Goal: Task Accomplishment & Management: Manage account settings

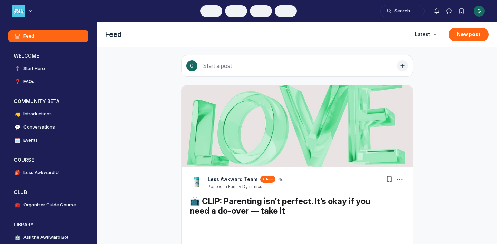
scroll to position [1875, 1322]
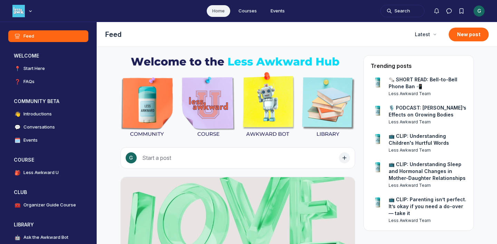
click at [475, 10] on div "G" at bounding box center [479, 11] width 11 height 11
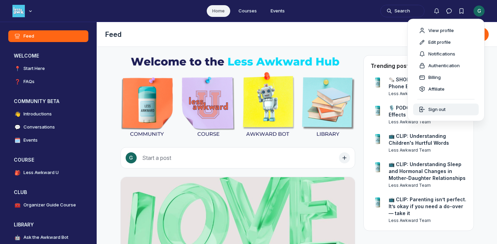
click at [426, 110] on div "Sign out" at bounding box center [432, 109] width 27 height 7
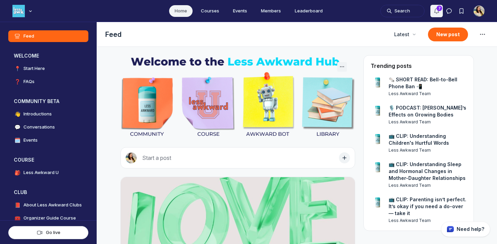
scroll to position [1766, 1322]
click at [435, 8] on icon "Notifications" at bounding box center [436, 11] width 7 height 7
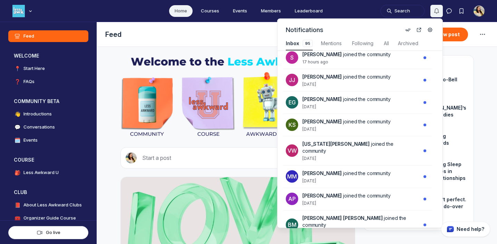
scroll to position [142, 0]
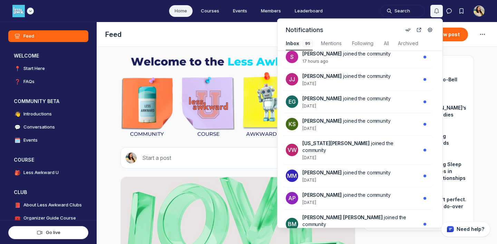
click at [28, 14] on div "Main navigation bar" at bounding box center [22, 11] width 21 height 12
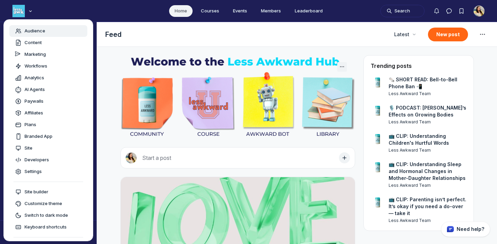
click at [36, 31] on span "Audience" at bounding box center [35, 31] width 21 height 7
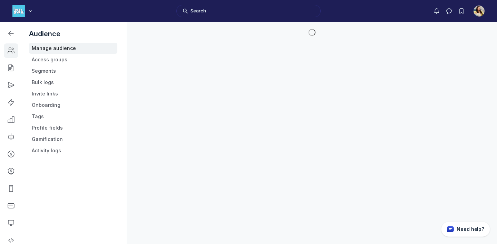
scroll to position [1873, 984]
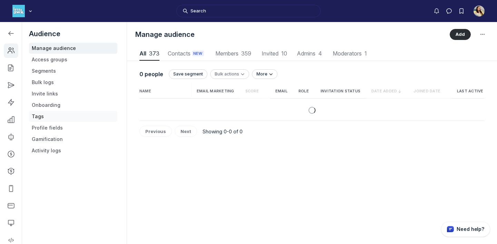
scroll to position [933, 2429]
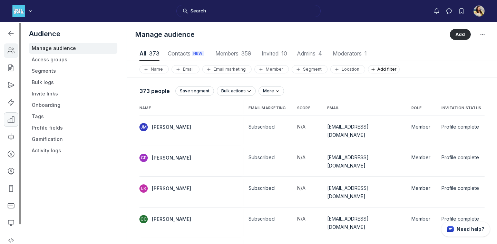
click at [12, 124] on link "Left Sidebar" at bounding box center [11, 120] width 15 height 15
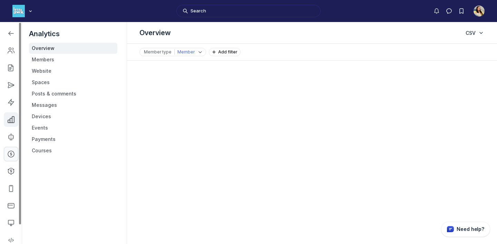
click at [11, 159] on link "Left Sidebar" at bounding box center [11, 154] width 15 height 15
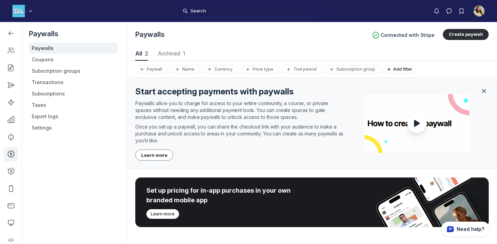
scroll to position [109, 0]
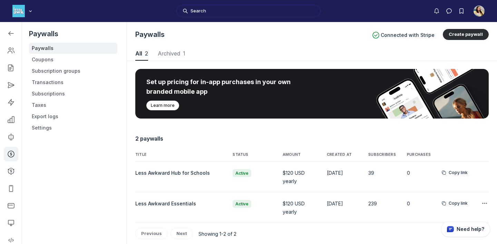
click at [145, 201] on span "Less Awkward Essentials" at bounding box center [165, 204] width 61 height 6
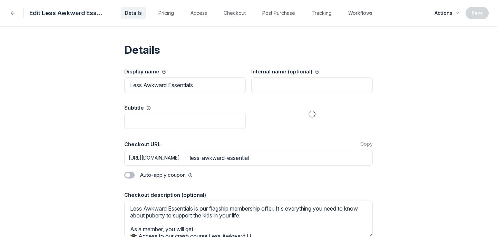
select select "1"
